Goal: Task Accomplishment & Management: Complete application form

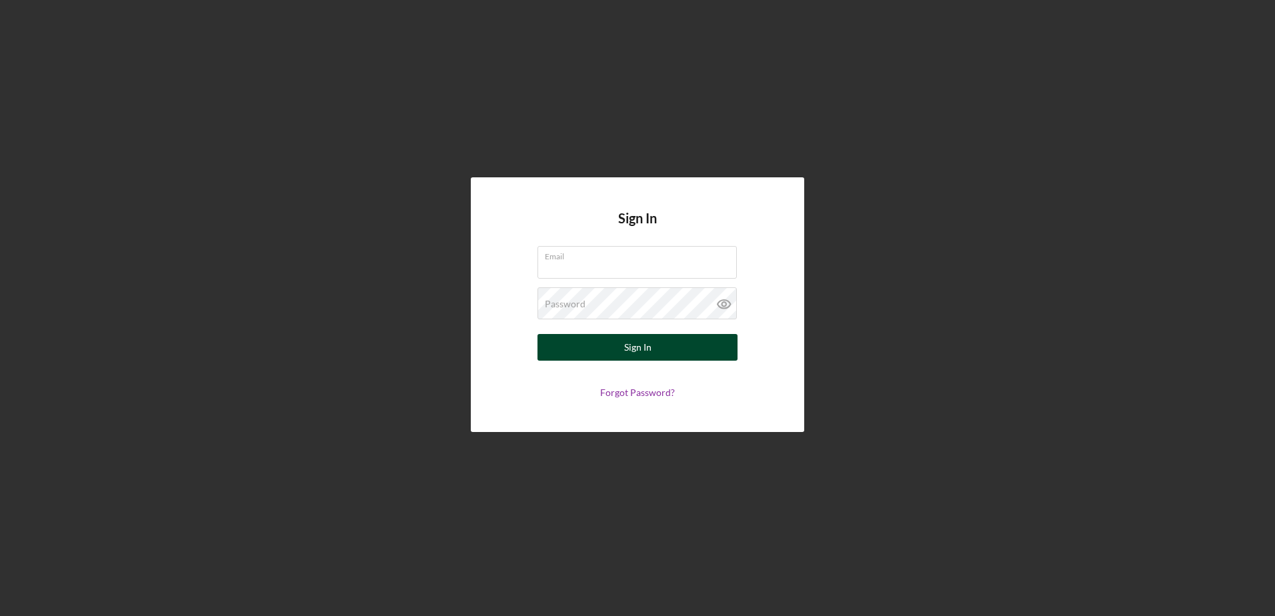
type input "[EMAIL_ADDRESS][DOMAIN_NAME]"
click at [632, 345] on div "Sign In" at bounding box center [637, 347] width 27 height 27
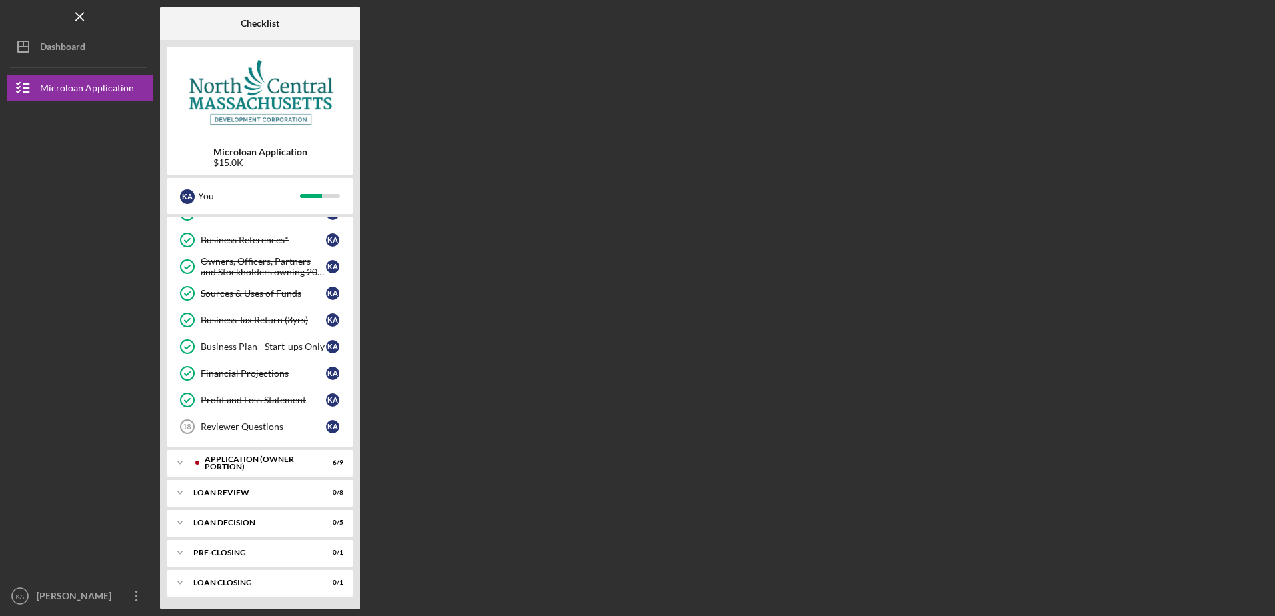
scroll to position [182, 0]
click at [269, 461] on div "APPLICATION (OWNER PORTION)" at bounding box center [271, 462] width 132 height 8
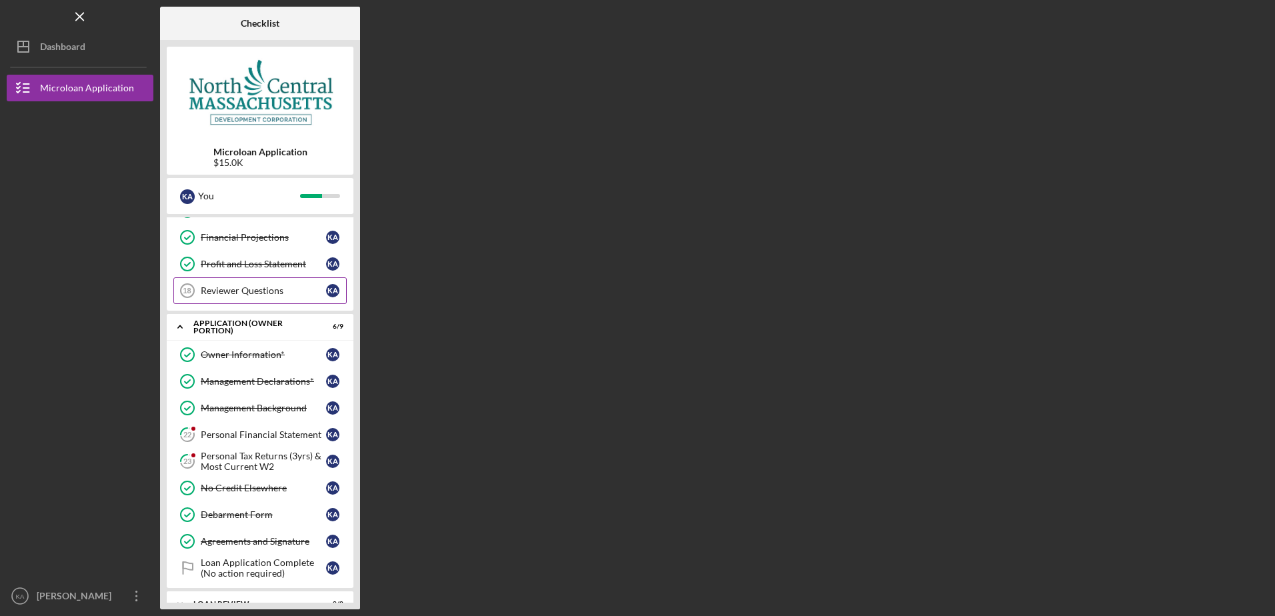
scroll to position [382, 0]
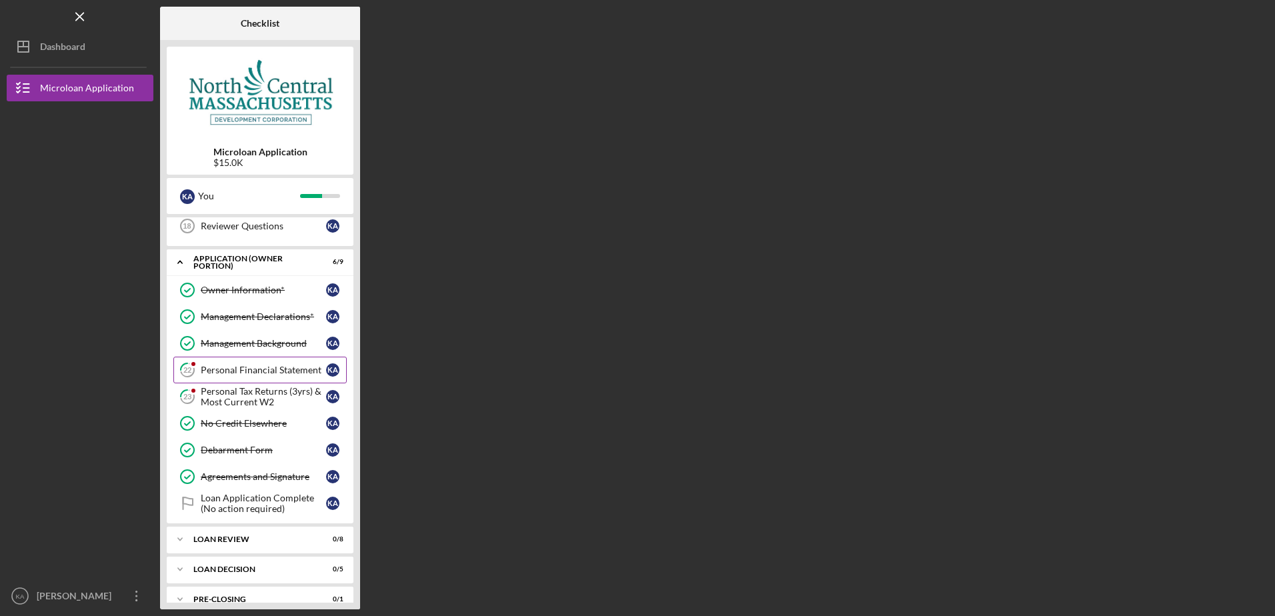
click at [259, 369] on div "Personal Financial Statement" at bounding box center [263, 370] width 125 height 11
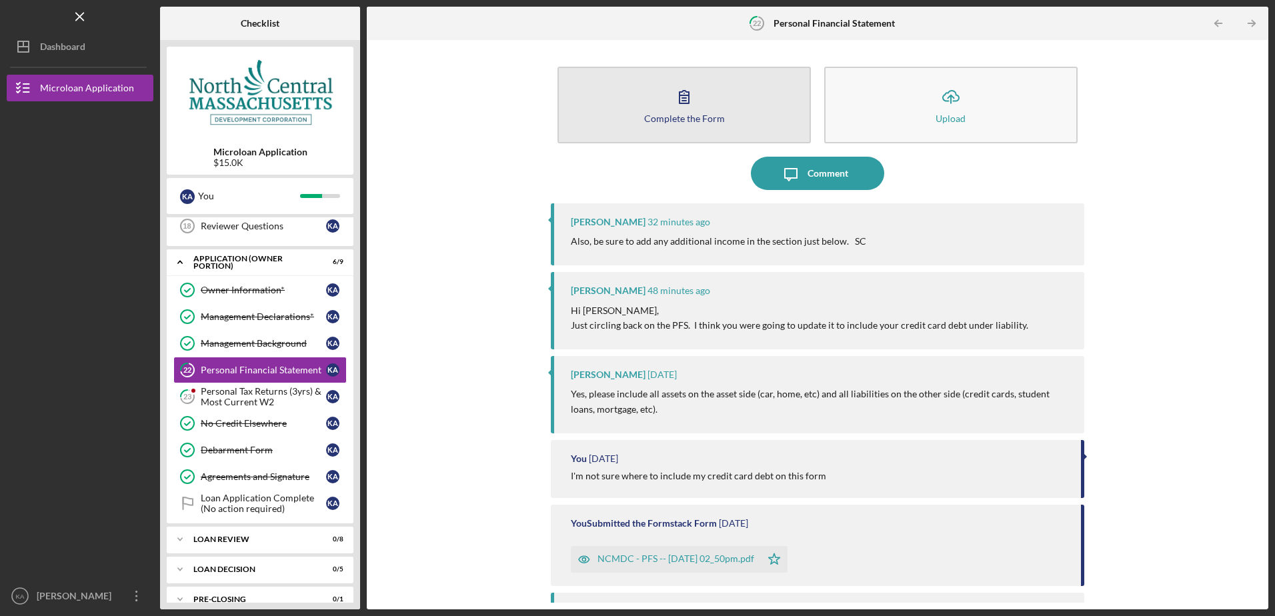
click at [671, 100] on icon "button" at bounding box center [684, 96] width 33 height 33
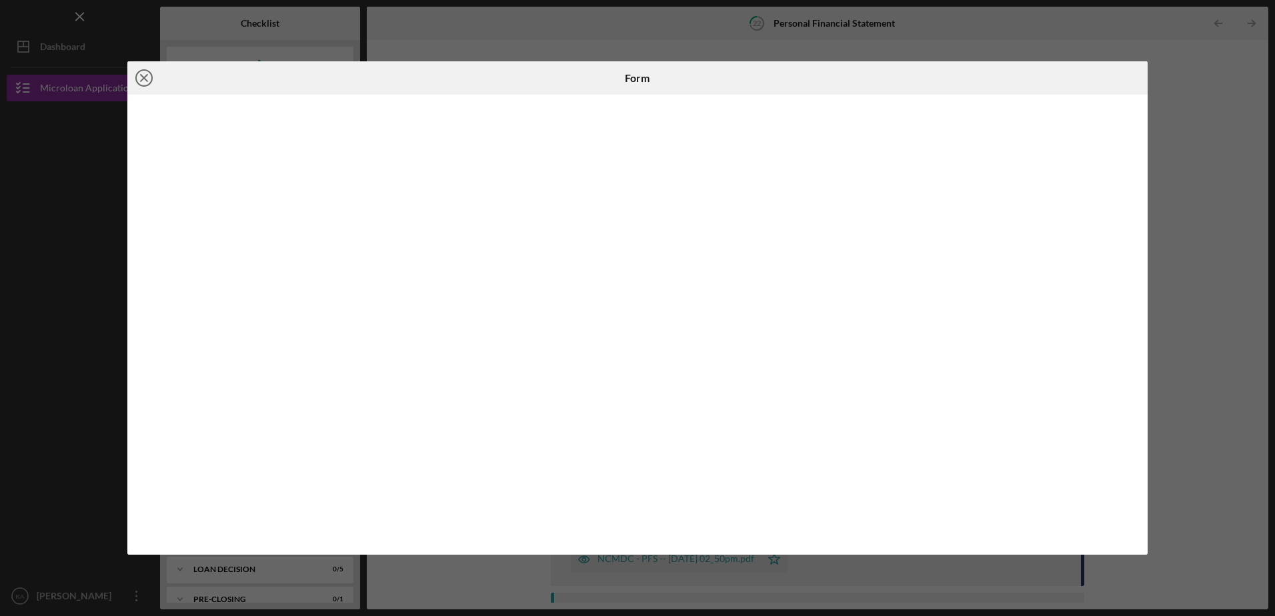
click at [136, 72] on icon "Icon/Close" at bounding box center [143, 77] width 33 height 33
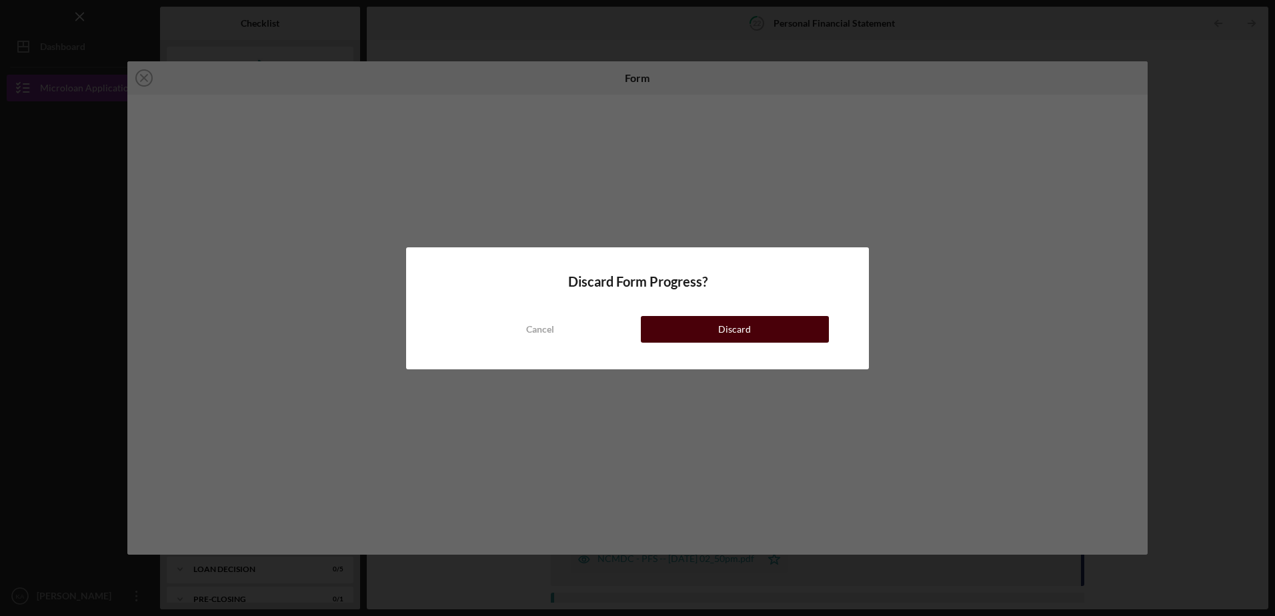
click at [663, 326] on button "Discard" at bounding box center [735, 329] width 188 height 27
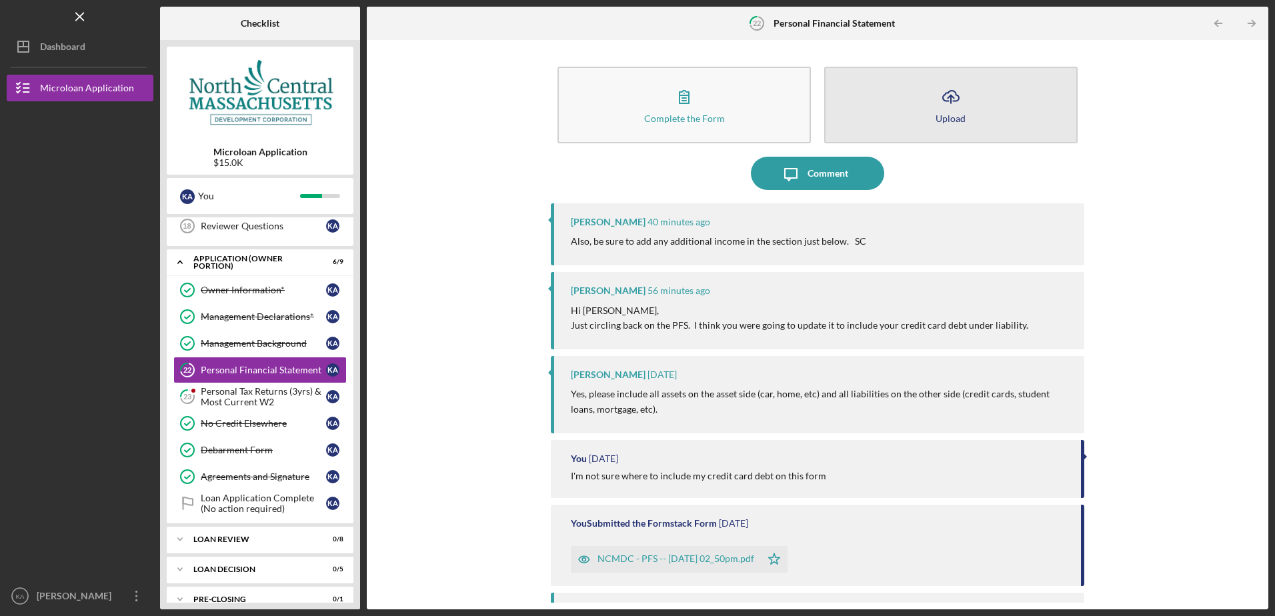
click at [962, 107] on icon "Icon/Upload" at bounding box center [950, 96] width 33 height 33
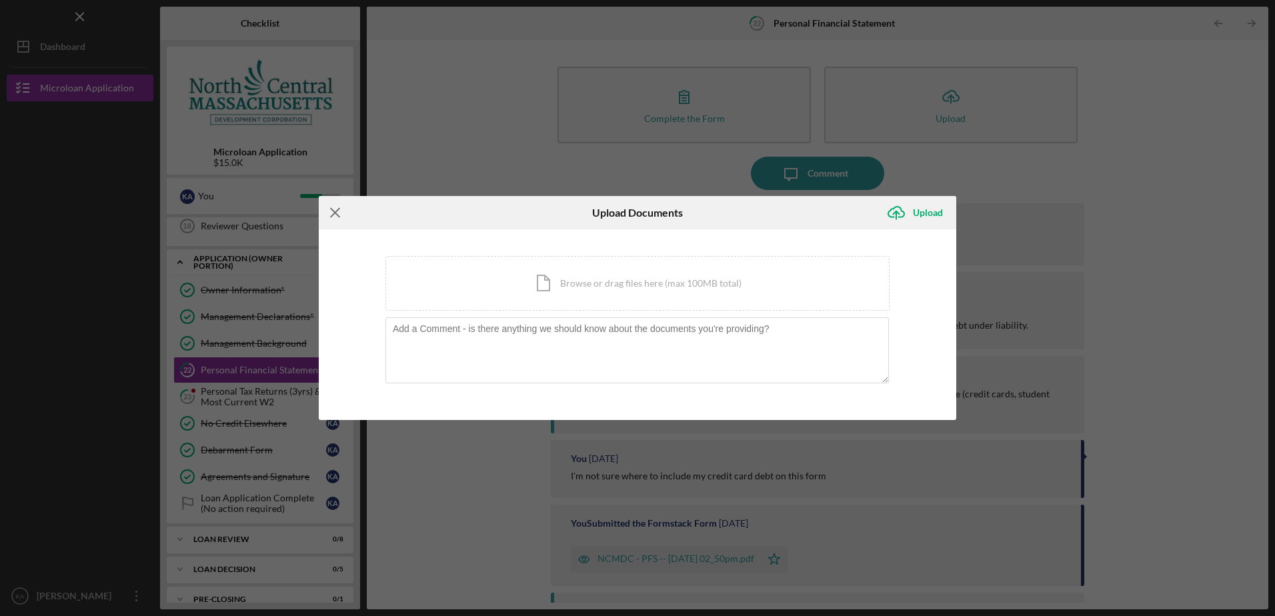
click at [329, 210] on icon "Icon/Menu Close" at bounding box center [335, 212] width 33 height 33
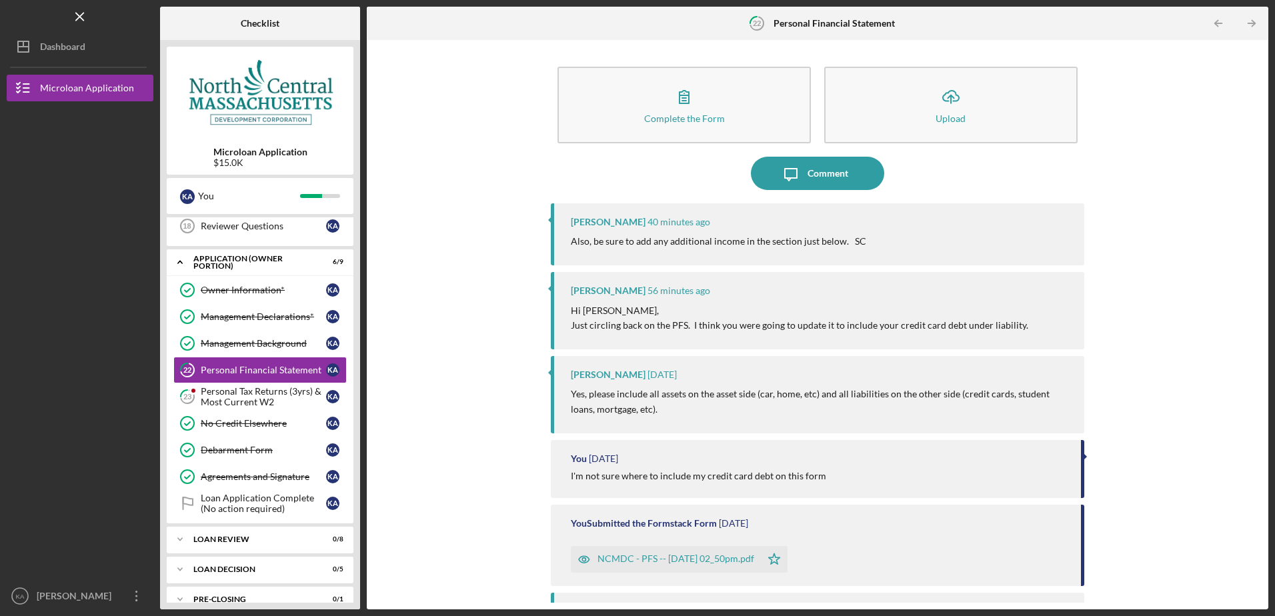
click at [680, 561] on div "NCMDC - PFS -- [DATE] 02_50pm.pdf" at bounding box center [676, 559] width 157 height 11
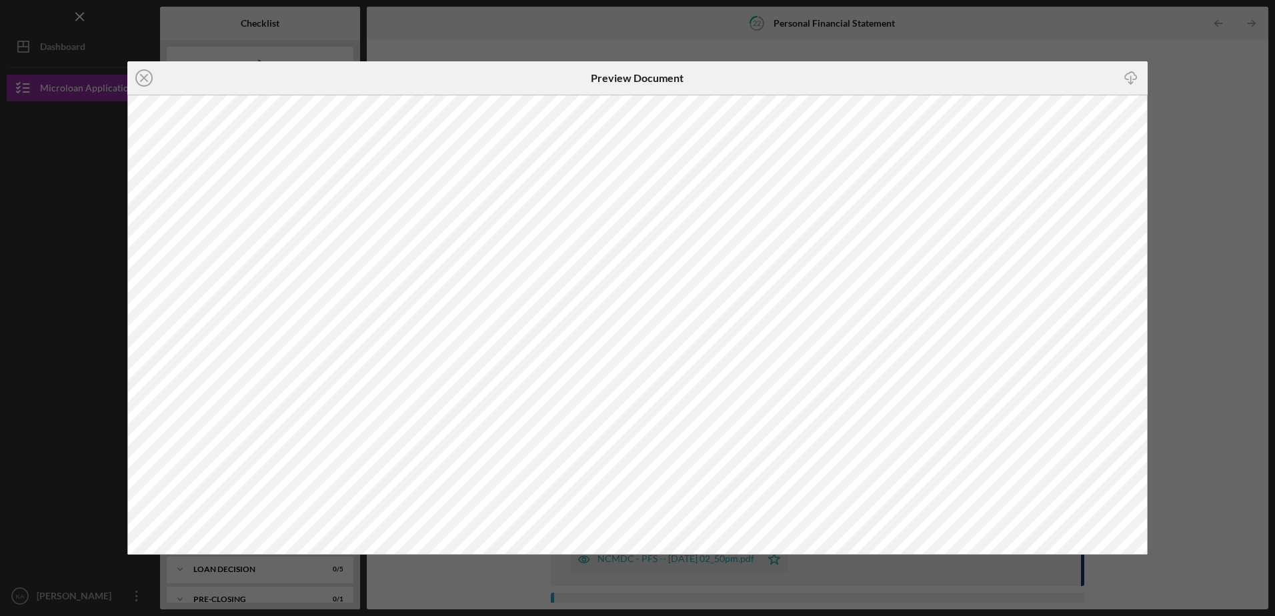
click at [1131, 77] on line "button" at bounding box center [1131, 80] width 0 height 7
click at [1241, 150] on div "Icon/Close Preview Document Icon/Download" at bounding box center [637, 308] width 1275 height 616
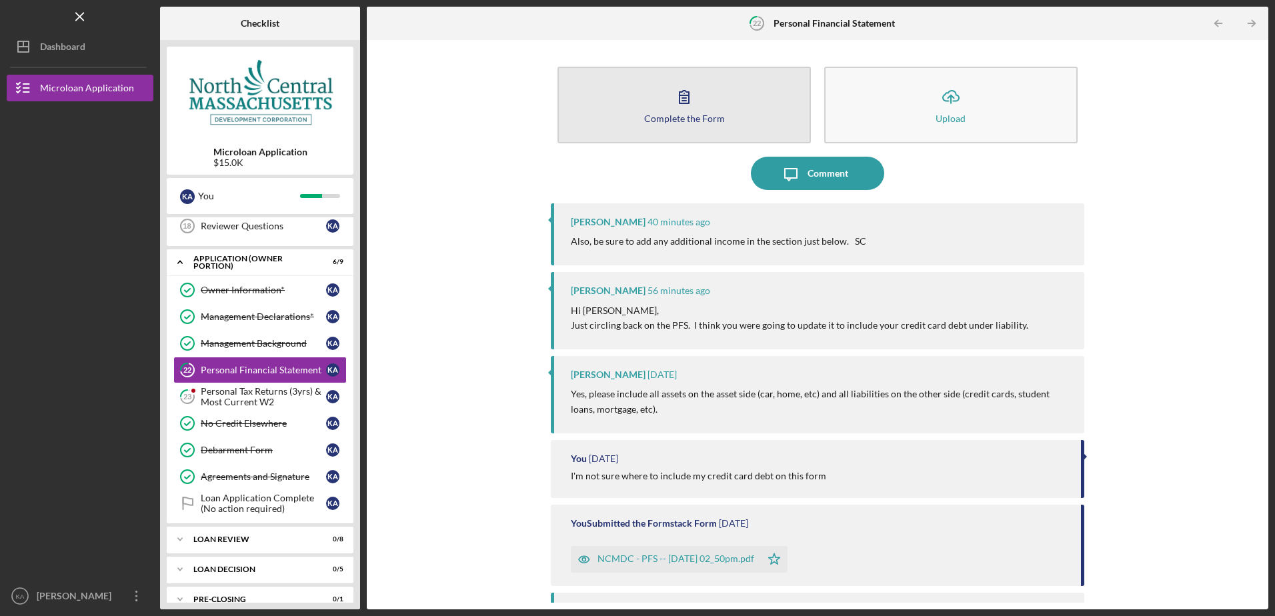
click at [687, 98] on icon "button" at bounding box center [684, 96] width 33 height 33
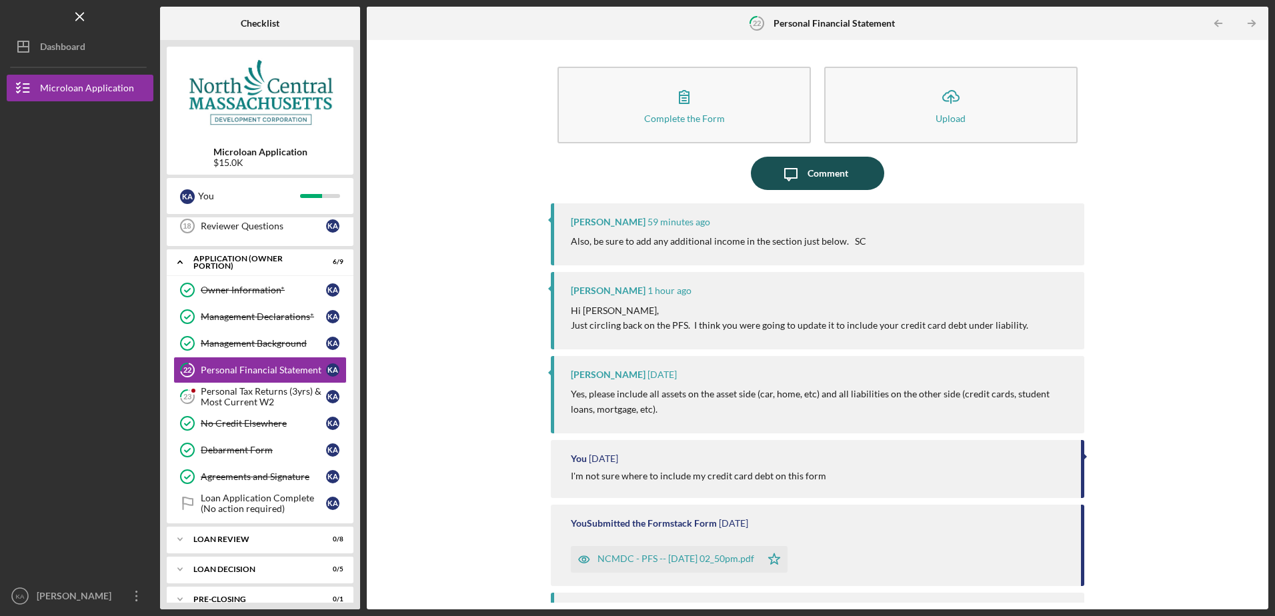
click at [796, 179] on icon "Icon/Message" at bounding box center [790, 173] width 33 height 33
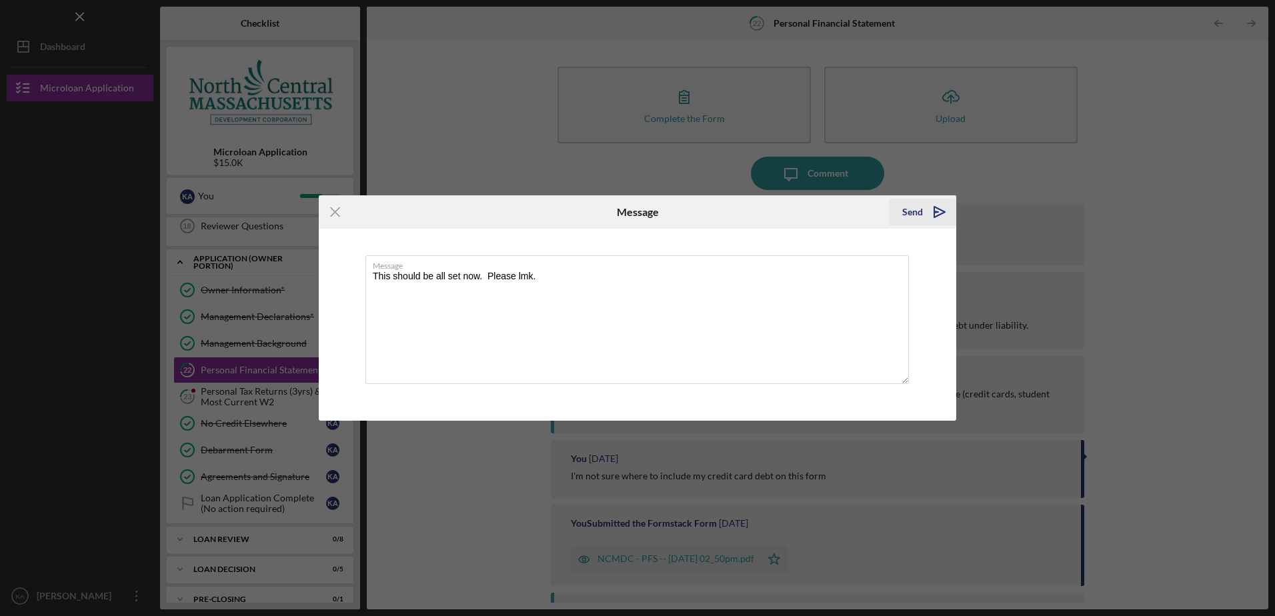
type textarea "This should be all set now. Please lmk."
click at [910, 207] on div "Send" at bounding box center [912, 212] width 21 height 27
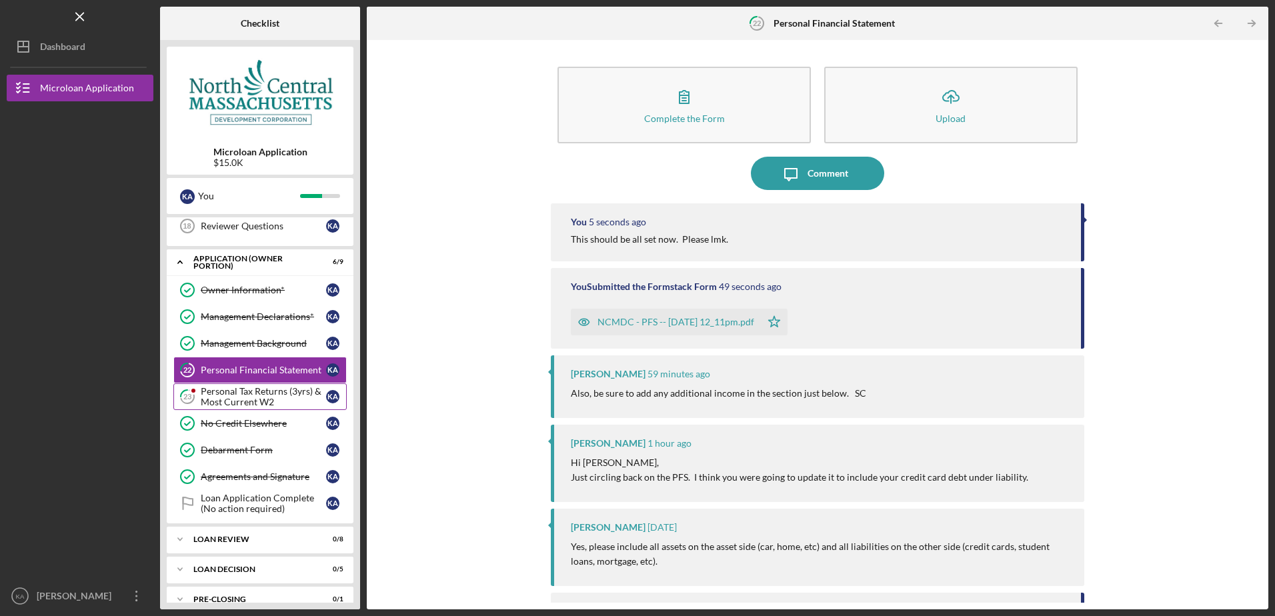
click at [278, 394] on div "Personal Tax Returns (3yrs) & Most Current W2" at bounding box center [263, 396] width 125 height 21
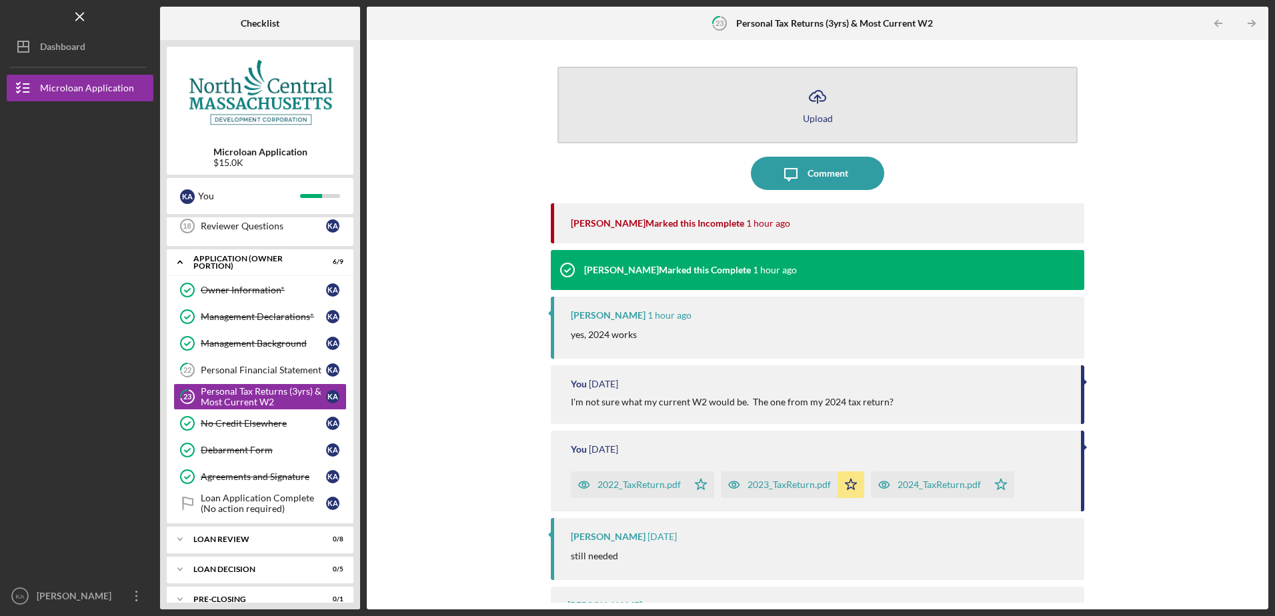
click at [810, 111] on icon "Icon/Upload" at bounding box center [817, 96] width 33 height 33
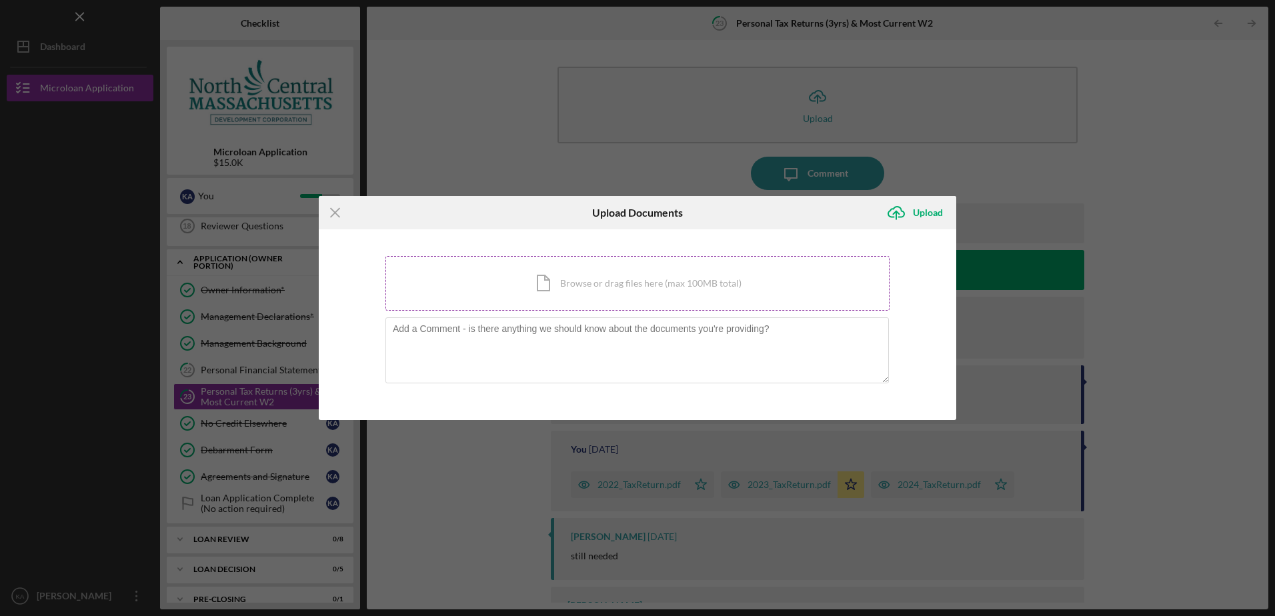
click at [601, 283] on div "Icon/Document Browse or drag files here (max 100MB total) Tap to choose files o…" at bounding box center [638, 283] width 504 height 55
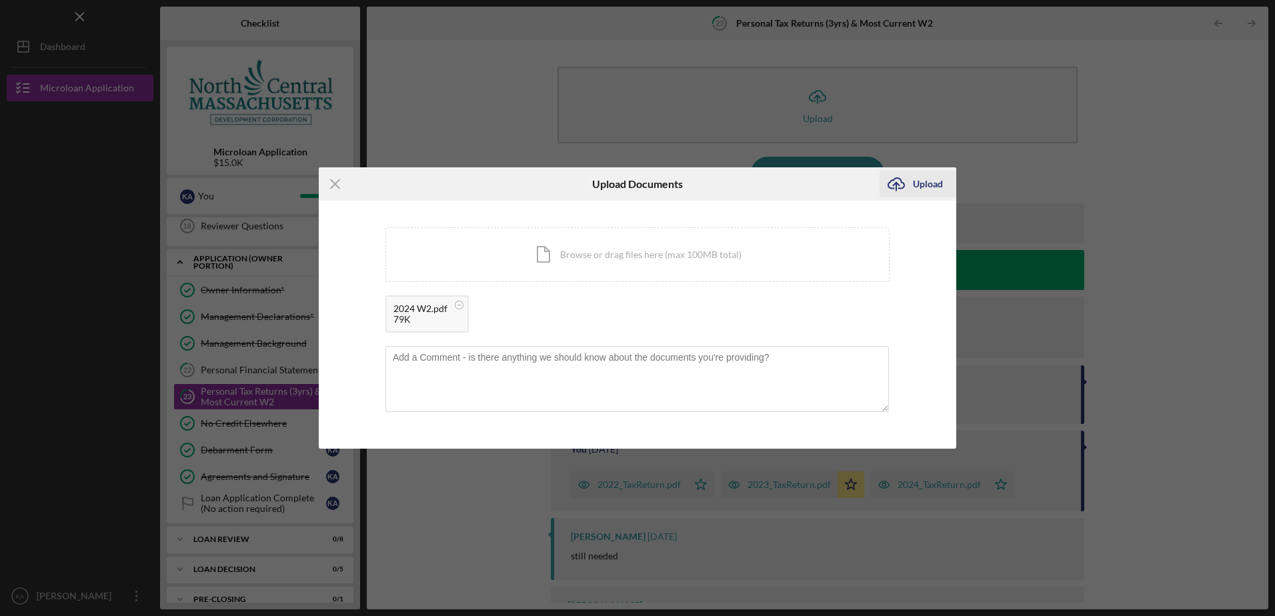
click at [924, 185] on div "Upload" at bounding box center [928, 184] width 30 height 27
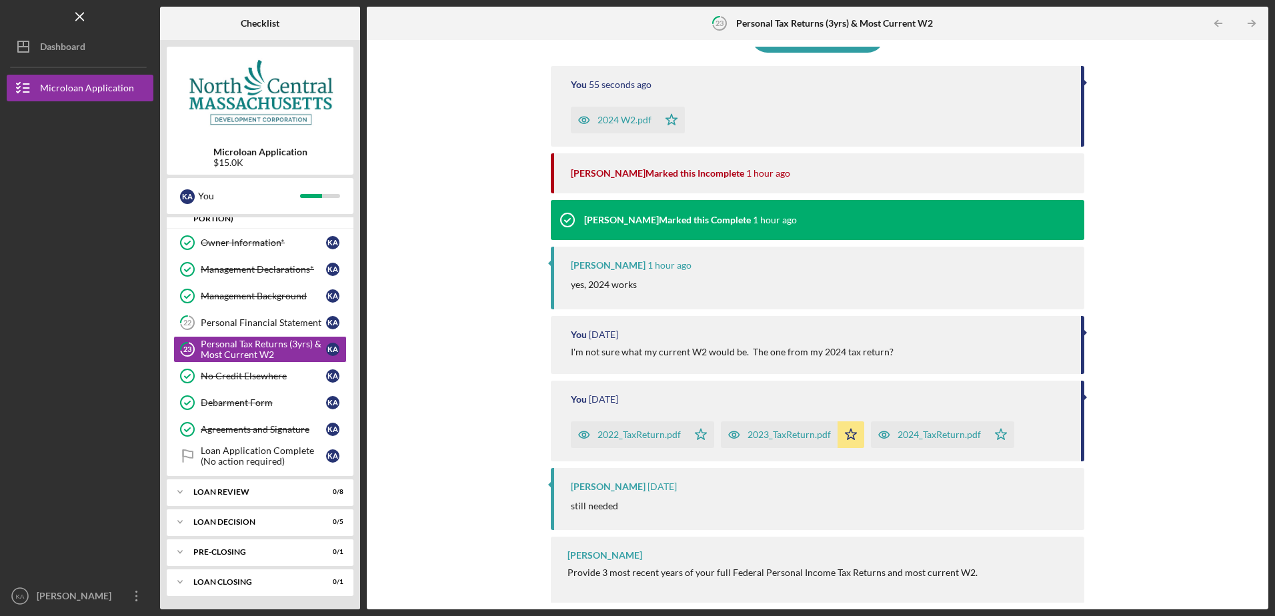
scroll to position [138, 0]
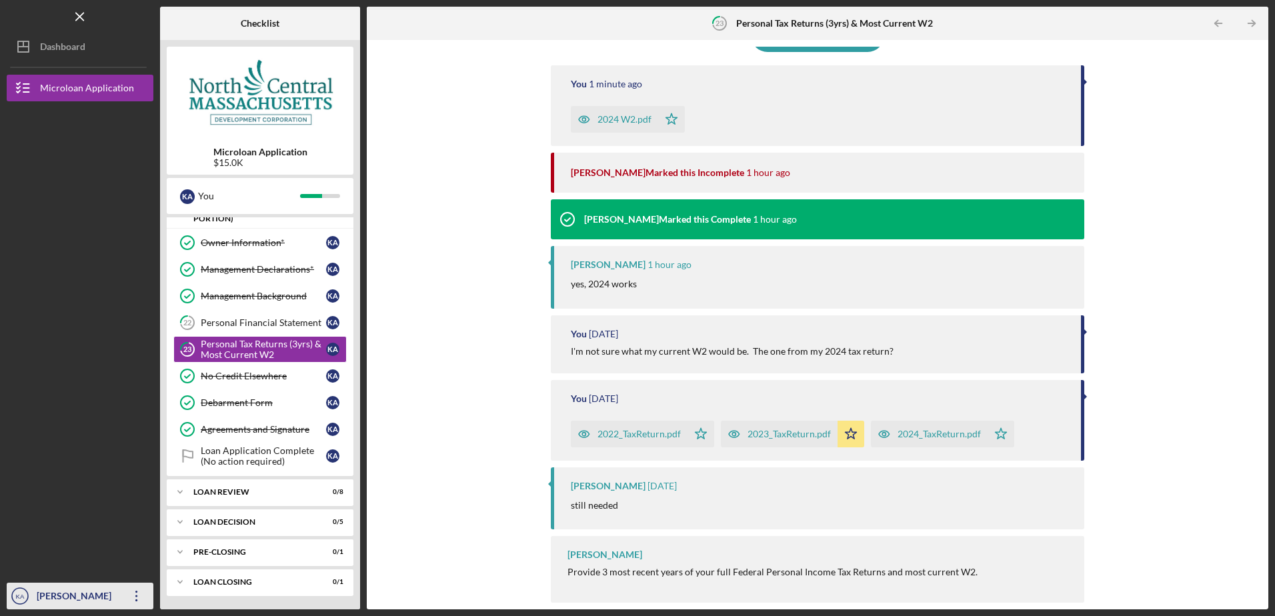
click at [52, 600] on div "[PERSON_NAME]" at bounding box center [76, 598] width 87 height 30
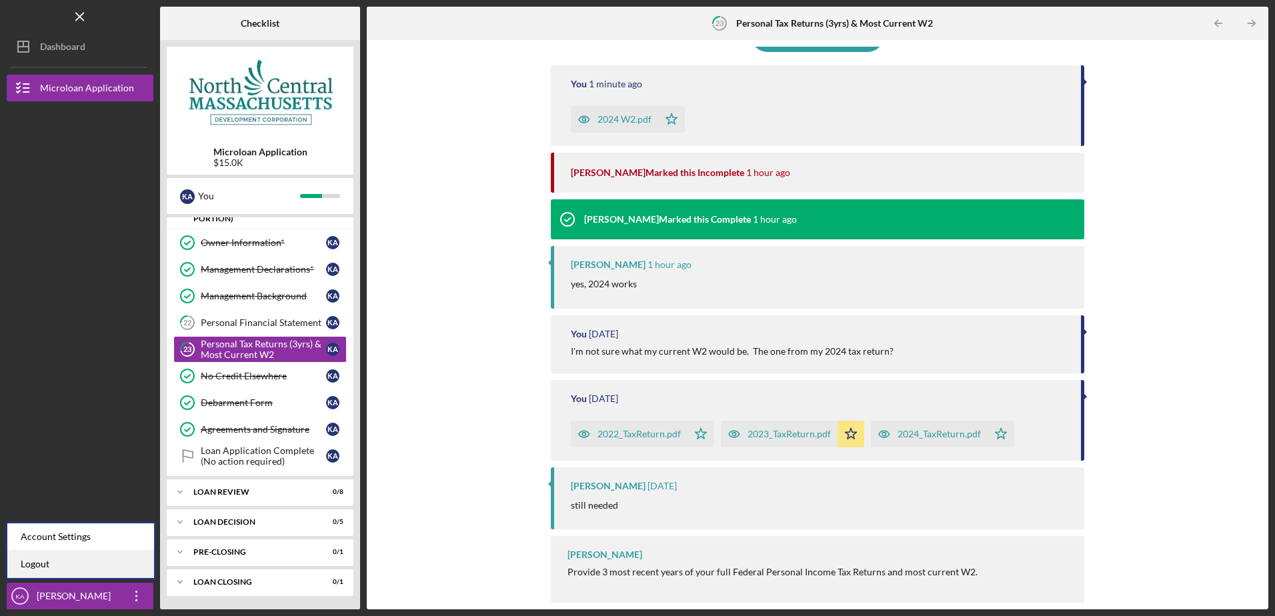
click at [48, 570] on link "Logout" at bounding box center [80, 564] width 147 height 27
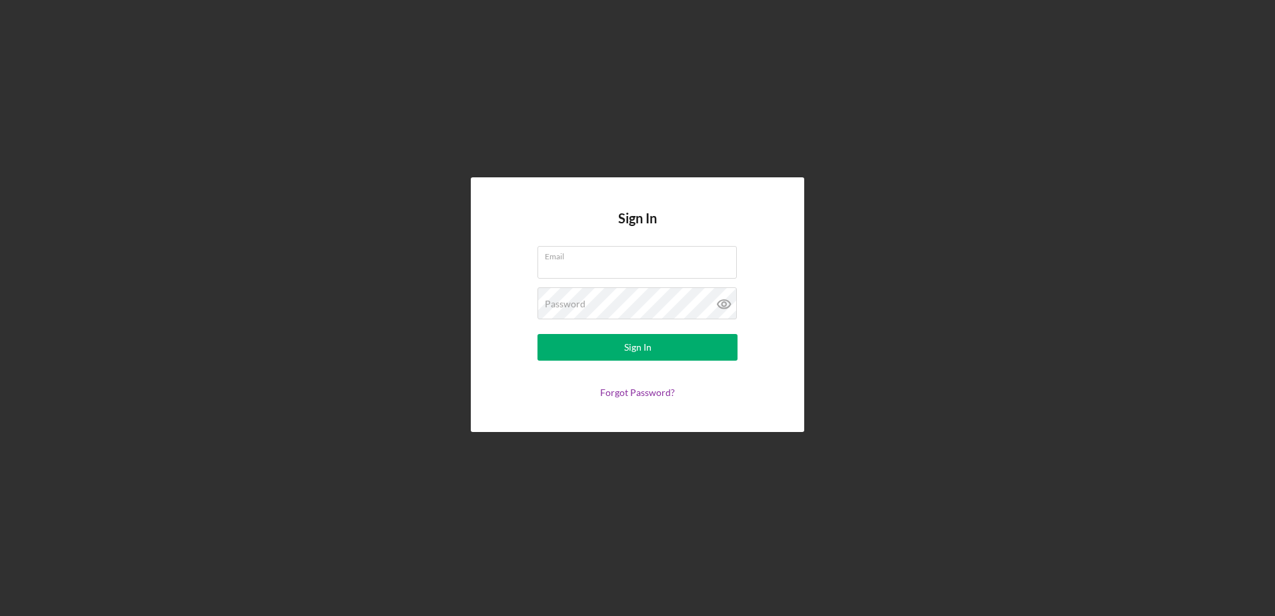
type input "[EMAIL_ADDRESS][DOMAIN_NAME]"
